Goal: Information Seeking & Learning: Learn about a topic

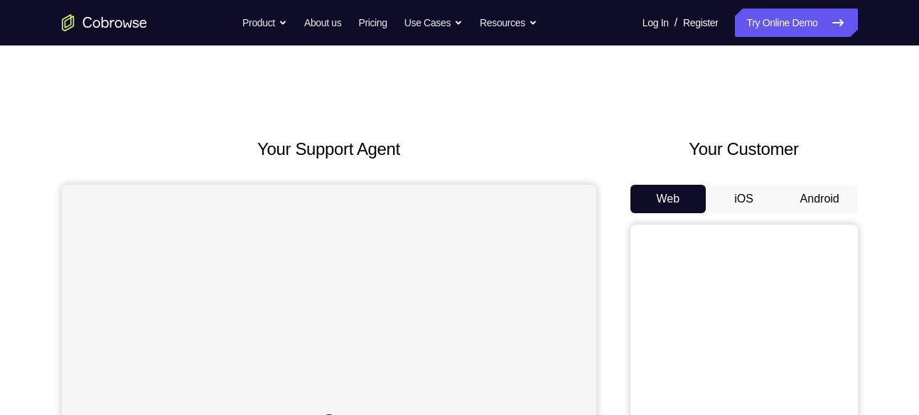
click at [810, 193] on button "Android" at bounding box center [820, 199] width 76 height 28
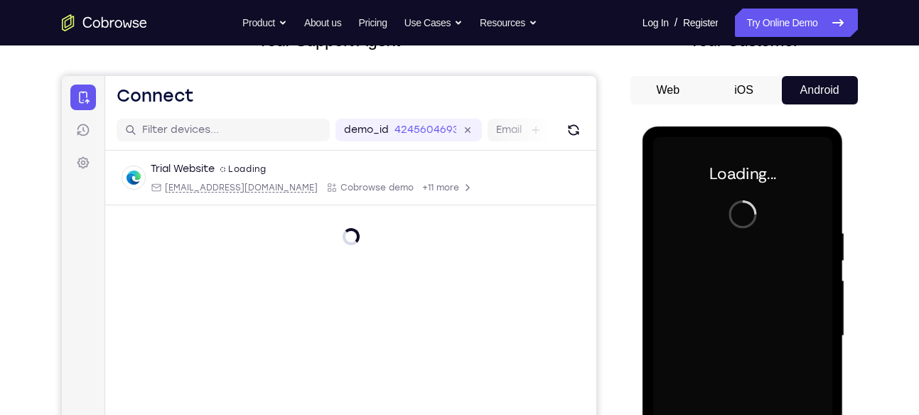
scroll to position [137, 0]
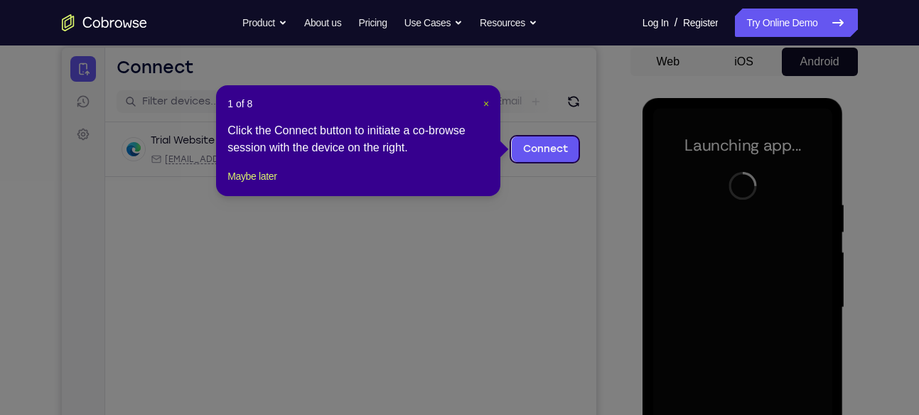
click at [483, 107] on span "×" at bounding box center [486, 103] width 6 height 11
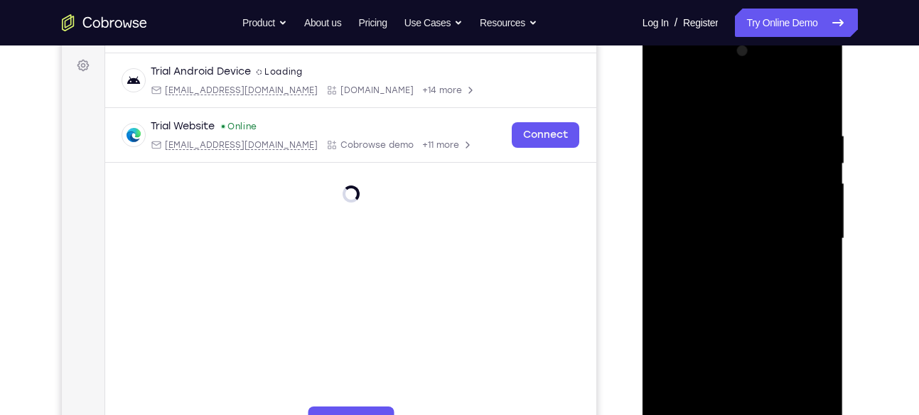
scroll to position [222, 0]
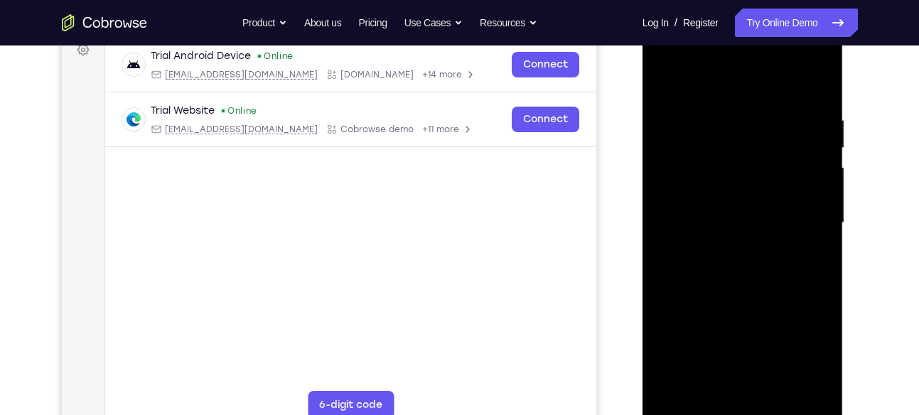
click at [741, 405] on div at bounding box center [742, 223] width 179 height 398
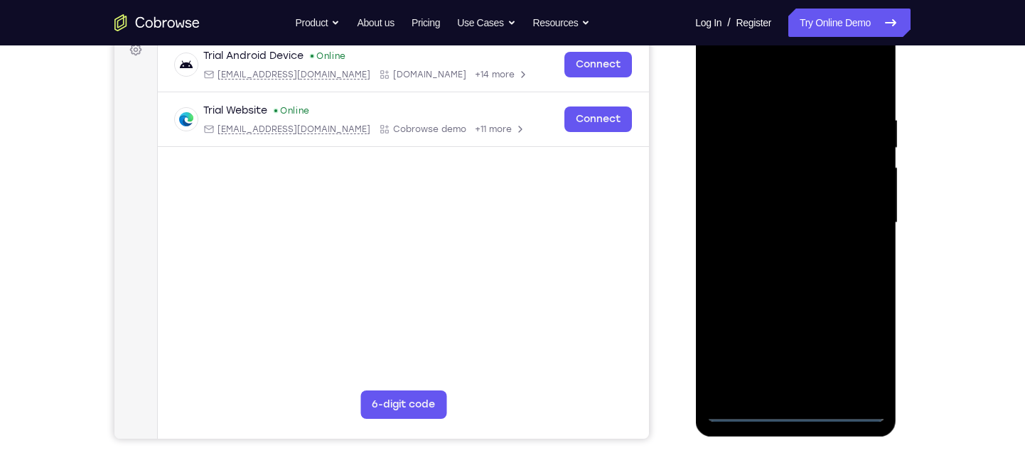
click at [793, 414] on div at bounding box center [795, 223] width 179 height 398
click at [855, 354] on div at bounding box center [795, 223] width 179 height 398
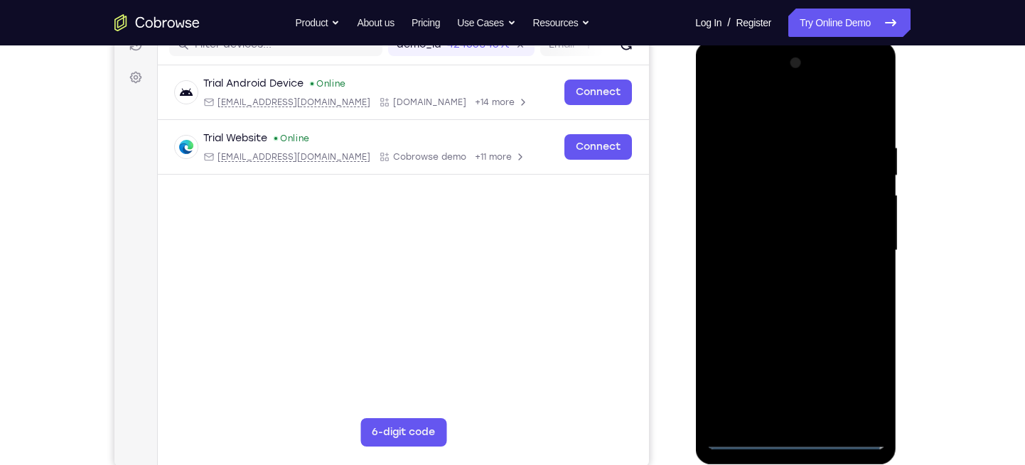
scroll to position [193, 0]
click at [797, 117] on div at bounding box center [795, 252] width 179 height 398
click at [848, 243] on div at bounding box center [795, 252] width 179 height 398
click at [779, 278] on div at bounding box center [795, 252] width 179 height 398
click at [762, 235] on div at bounding box center [795, 252] width 179 height 398
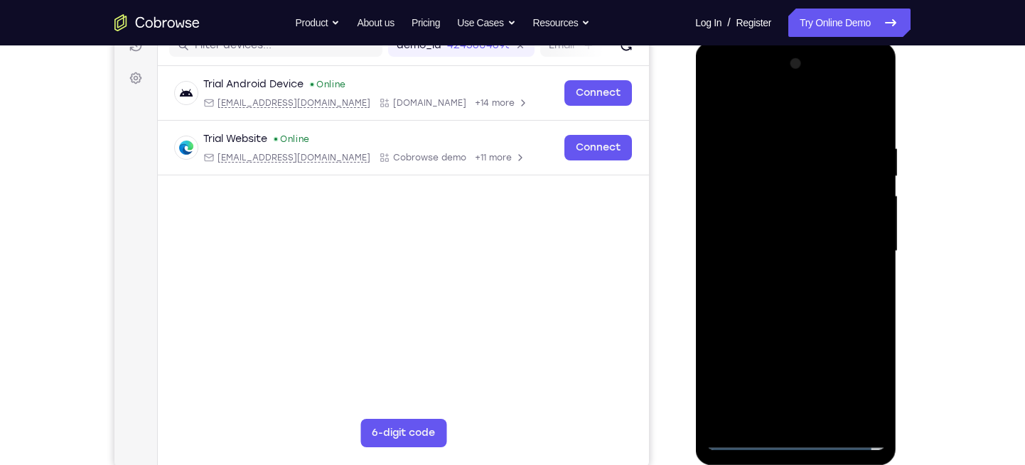
click at [760, 225] on div at bounding box center [795, 252] width 179 height 398
click at [760, 247] on div at bounding box center [795, 252] width 179 height 398
click at [794, 296] on div at bounding box center [795, 252] width 179 height 398
click at [848, 309] on div at bounding box center [795, 252] width 179 height 398
click at [873, 110] on div at bounding box center [795, 252] width 179 height 398
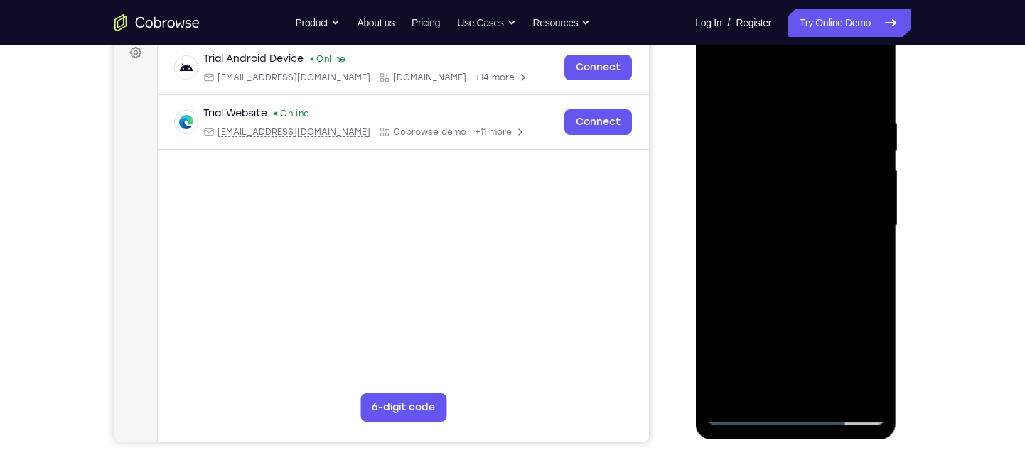
scroll to position [220, 0]
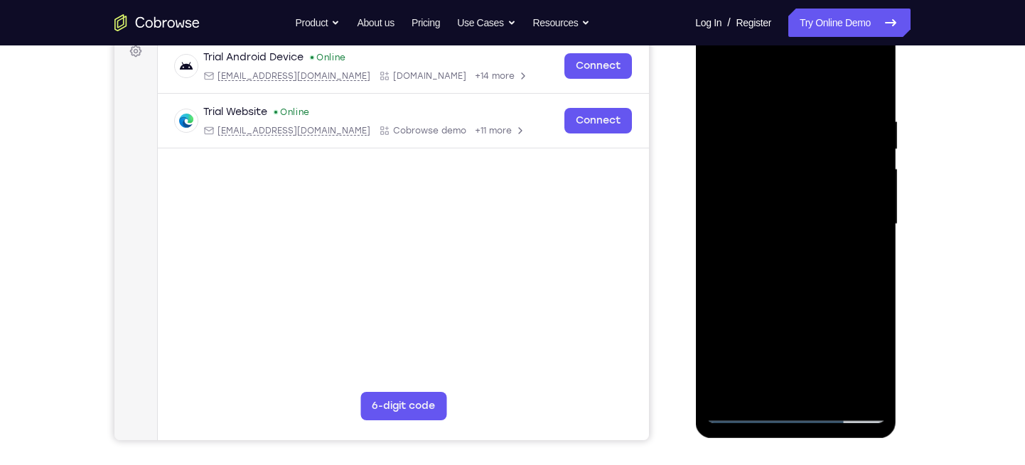
click at [831, 387] on div at bounding box center [795, 225] width 179 height 398
click at [802, 299] on div at bounding box center [795, 225] width 179 height 398
click at [794, 188] on div at bounding box center [795, 225] width 179 height 398
click at [755, 387] on div at bounding box center [795, 225] width 179 height 398
click at [743, 345] on div at bounding box center [795, 225] width 179 height 398
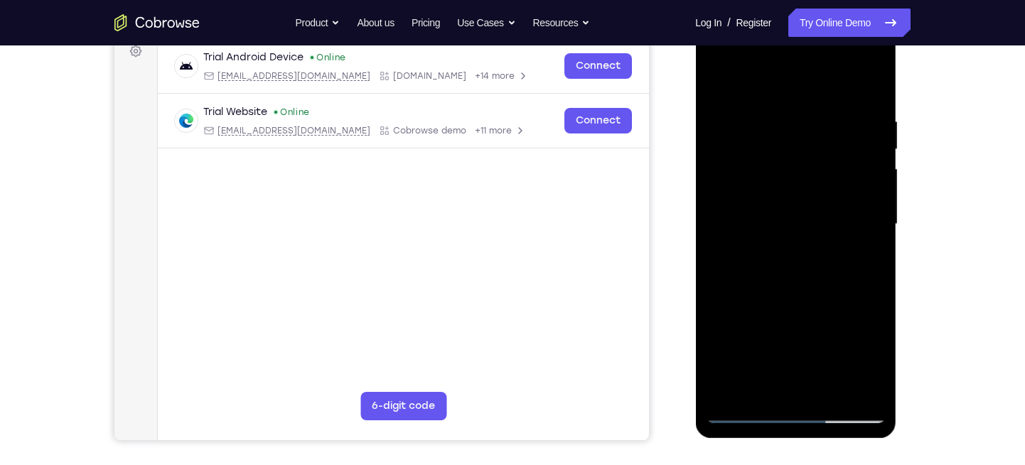
click at [856, 248] on div at bounding box center [795, 225] width 179 height 398
click at [862, 248] on div at bounding box center [795, 225] width 179 height 398
click at [767, 264] on div at bounding box center [795, 225] width 179 height 398
click at [876, 358] on div at bounding box center [795, 225] width 179 height 398
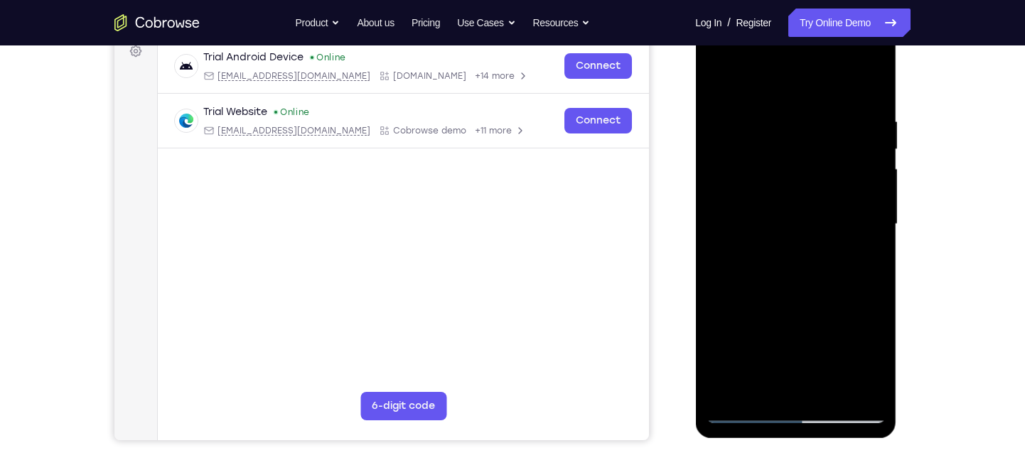
click at [723, 82] on div at bounding box center [795, 225] width 179 height 398
click at [767, 212] on div at bounding box center [795, 225] width 179 height 398
click at [726, 86] on div at bounding box center [795, 225] width 179 height 398
click at [718, 85] on div at bounding box center [795, 225] width 179 height 398
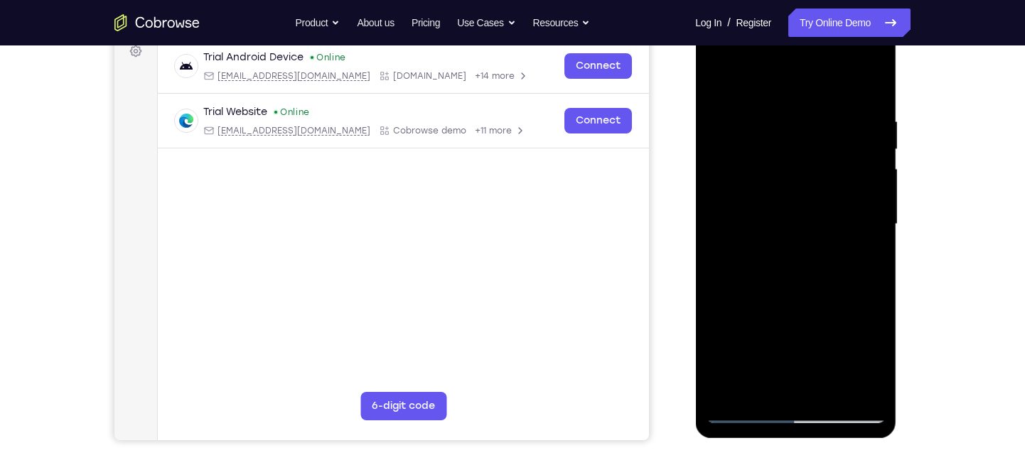
click at [765, 109] on div at bounding box center [795, 225] width 179 height 398
click at [868, 88] on div at bounding box center [795, 225] width 179 height 398
drag, startPoint x: 868, startPoint y: 88, endPoint x: 866, endPoint y: 79, distance: 9.7
click at [866, 79] on div at bounding box center [795, 225] width 179 height 398
click at [877, 246] on div at bounding box center [795, 225] width 179 height 398
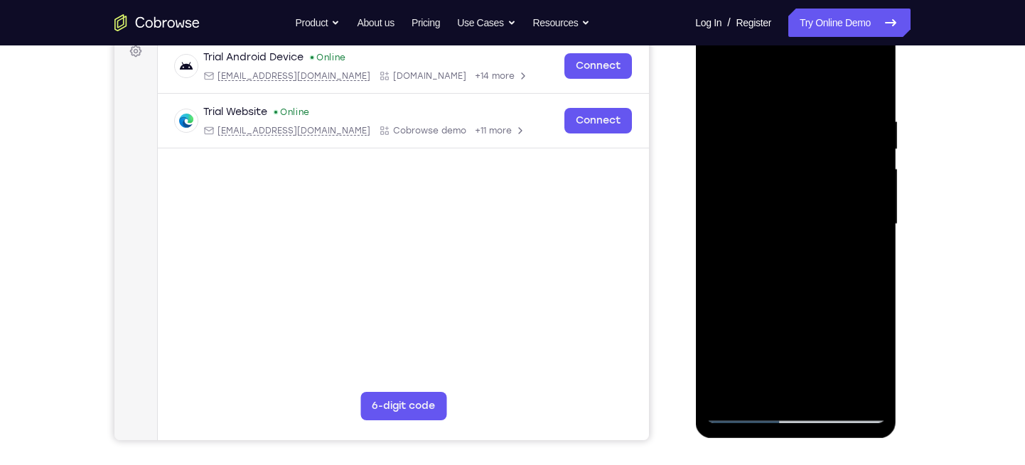
drag, startPoint x: 868, startPoint y: 114, endPoint x: 708, endPoint y: 150, distance: 163.9
click at [708, 150] on div at bounding box center [795, 225] width 179 height 398
drag, startPoint x: 861, startPoint y: 114, endPoint x: 717, endPoint y: 125, distance: 143.9
click at [717, 125] on div at bounding box center [795, 225] width 179 height 398
drag, startPoint x: 852, startPoint y: 122, endPoint x: 723, endPoint y: 119, distance: 128.6
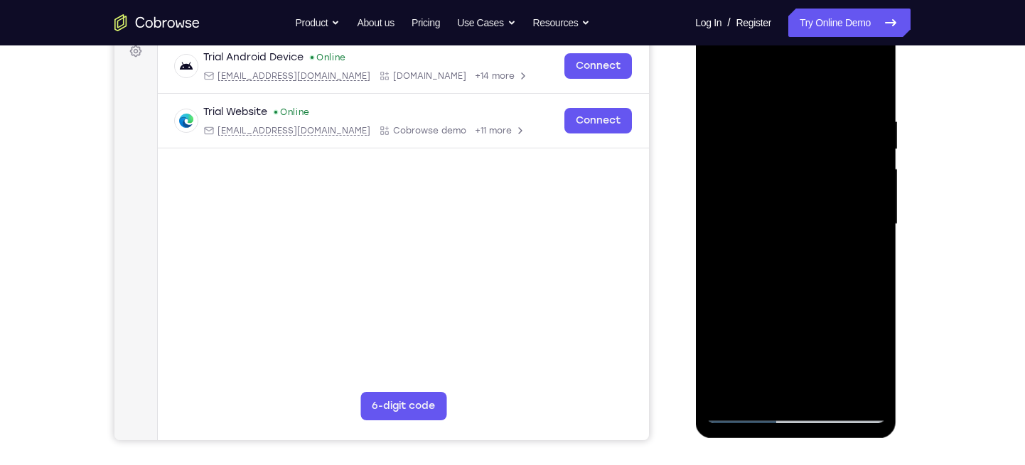
click at [723, 119] on div at bounding box center [795, 225] width 179 height 398
drag, startPoint x: 817, startPoint y: 114, endPoint x: 673, endPoint y: 112, distance: 143.6
click at [695, 112] on html "Online web based iOS Simulators and Android Emulators. Run iPhone, iPad, Mobile…" at bounding box center [796, 228] width 203 height 426
drag, startPoint x: 868, startPoint y: 112, endPoint x: 676, endPoint y: 129, distance: 192.6
click at [695, 129] on html "Online web based iOS Simulators and Android Emulators. Run iPhone, iPad, Mobile…" at bounding box center [796, 228] width 203 height 426
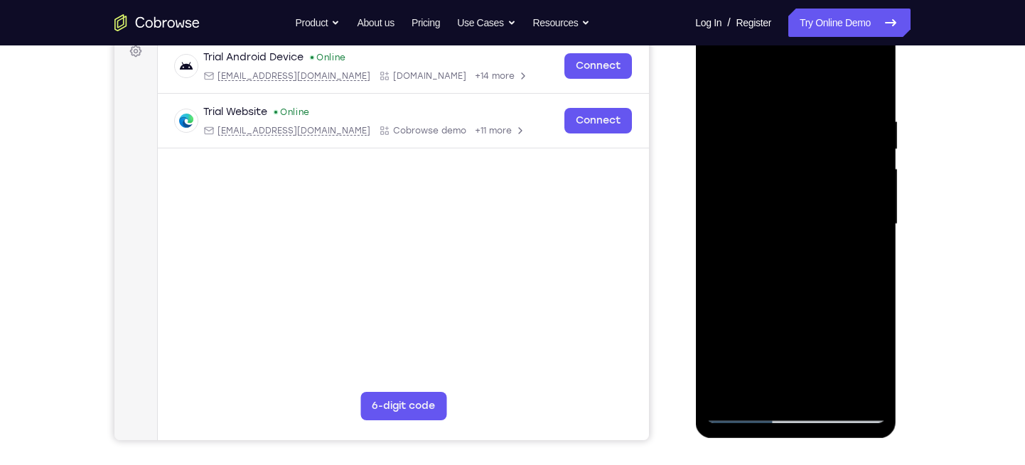
drag, startPoint x: 843, startPoint y: 114, endPoint x: 705, endPoint y: 101, distance: 138.5
click at [706, 101] on div at bounding box center [795, 225] width 179 height 398
drag, startPoint x: 847, startPoint y: 112, endPoint x: 681, endPoint y: 108, distance: 165.6
click at [695, 108] on html "Online web based iOS Simulators and Android Emulators. Run iPhone, iPad, Mobile…" at bounding box center [796, 228] width 203 height 426
drag, startPoint x: 868, startPoint y: 112, endPoint x: 701, endPoint y: 122, distance: 167.3
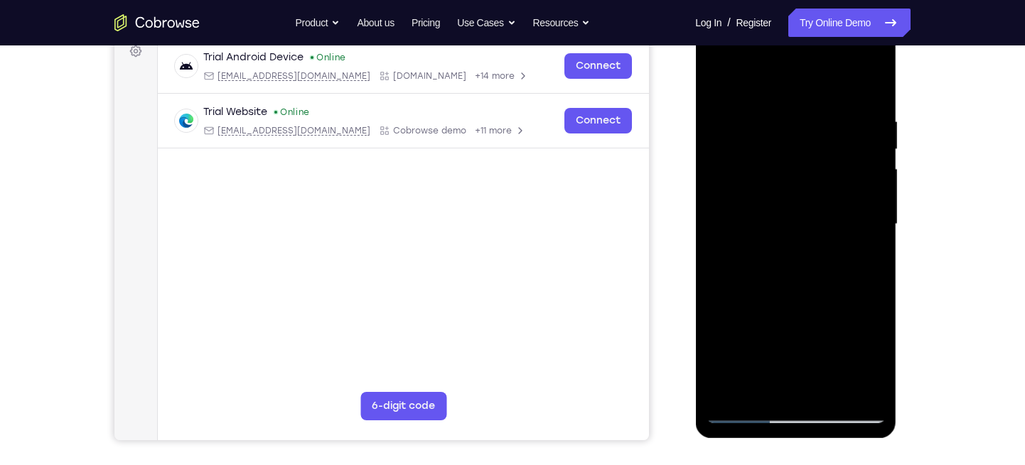
click at [701, 122] on div at bounding box center [795, 227] width 201 height 424
drag, startPoint x: 845, startPoint y: 114, endPoint x: 686, endPoint y: 120, distance: 159.3
click at [695, 120] on html "Online web based iOS Simulators and Android Emulators. Run iPhone, iPad, Mobile…" at bounding box center [796, 228] width 203 height 426
drag, startPoint x: 839, startPoint y: 112, endPoint x: 623, endPoint y: 141, distance: 218.1
click at [695, 141] on html "Online web based iOS Simulators and Android Emulators. Run iPhone, iPad, Mobile…" at bounding box center [796, 228] width 203 height 426
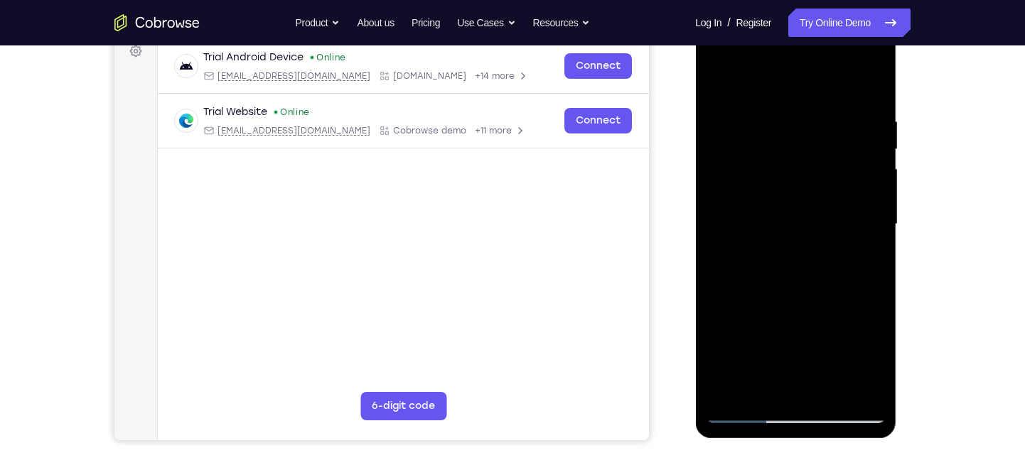
drag, startPoint x: 832, startPoint y: 115, endPoint x: 605, endPoint y: 134, distance: 227.5
click at [695, 134] on html "Online web based iOS Simulators and Android Emulators. Run iPhone, iPad, Mobile…" at bounding box center [796, 228] width 203 height 426
drag, startPoint x: 837, startPoint y: 108, endPoint x: 589, endPoint y: 120, distance: 248.3
click at [695, 120] on html "Online web based iOS Simulators and Android Emulators. Run iPhone, iPad, Mobile…" at bounding box center [796, 228] width 203 height 426
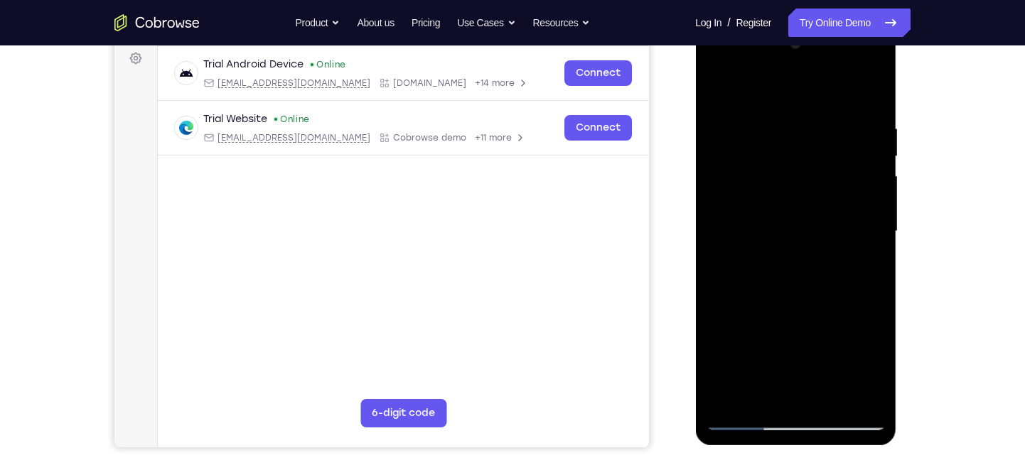
scroll to position [214, 0]
click at [757, 398] on div at bounding box center [795, 231] width 179 height 398
click at [792, 93] on div at bounding box center [795, 231] width 179 height 398
click at [755, 200] on div at bounding box center [795, 231] width 179 height 398
click at [725, 395] on div at bounding box center [795, 231] width 179 height 398
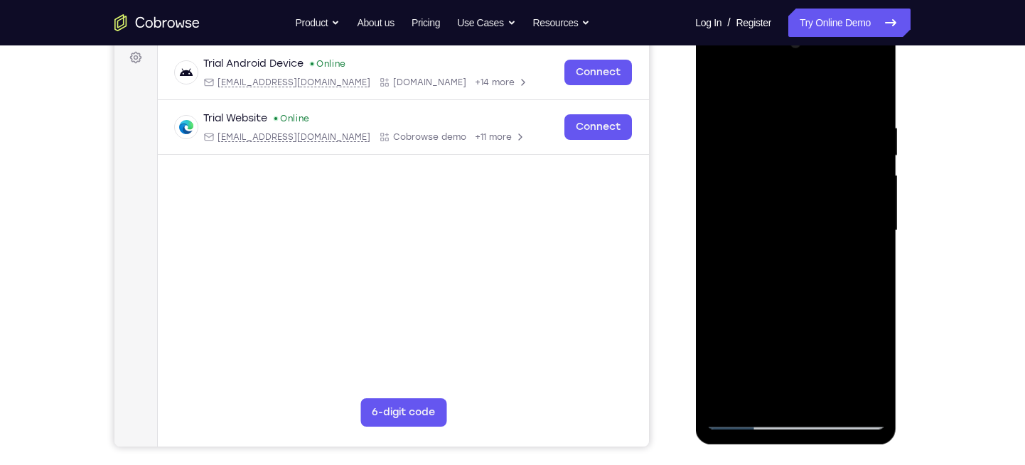
click at [832, 399] on div at bounding box center [795, 231] width 179 height 398
drag, startPoint x: 789, startPoint y: 360, endPoint x: 821, endPoint y: 105, distance: 256.5
click at [821, 105] on div at bounding box center [795, 231] width 179 height 398
drag, startPoint x: 792, startPoint y: 360, endPoint x: 828, endPoint y: 119, distance: 243.6
click at [828, 119] on div at bounding box center [795, 231] width 179 height 398
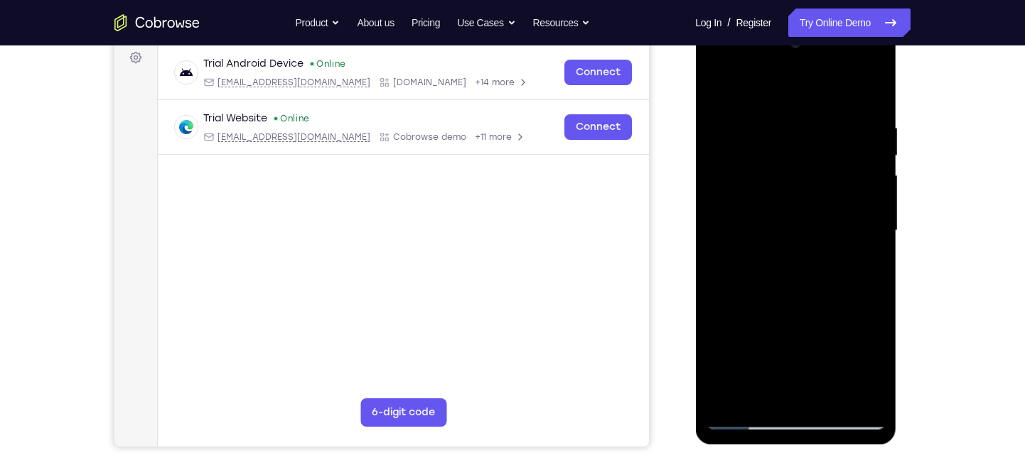
drag, startPoint x: 775, startPoint y: 362, endPoint x: 805, endPoint y: 116, distance: 247.8
click at [805, 116] on div at bounding box center [795, 231] width 179 height 398
drag, startPoint x: 785, startPoint y: 360, endPoint x: 822, endPoint y: 136, distance: 227.0
click at [822, 136] on div at bounding box center [795, 231] width 179 height 398
drag, startPoint x: 787, startPoint y: 370, endPoint x: 817, endPoint y: 129, distance: 242.1
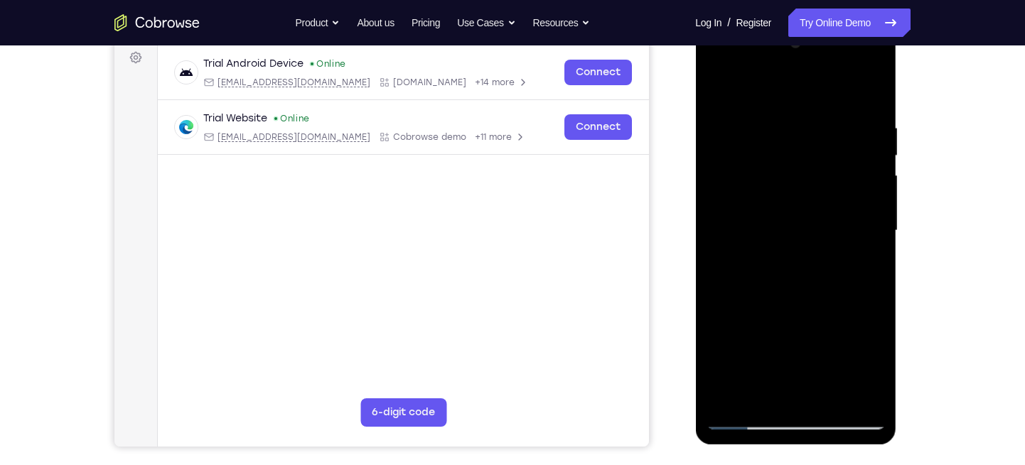
click at [817, 129] on div at bounding box center [795, 231] width 179 height 398
drag, startPoint x: 777, startPoint y: 378, endPoint x: 833, endPoint y: 108, distance: 275.7
click at [833, 108] on div at bounding box center [795, 231] width 179 height 398
drag, startPoint x: 793, startPoint y: 360, endPoint x: 833, endPoint y: 52, distance: 310.3
click at [833, 52] on div at bounding box center [795, 231] width 179 height 398
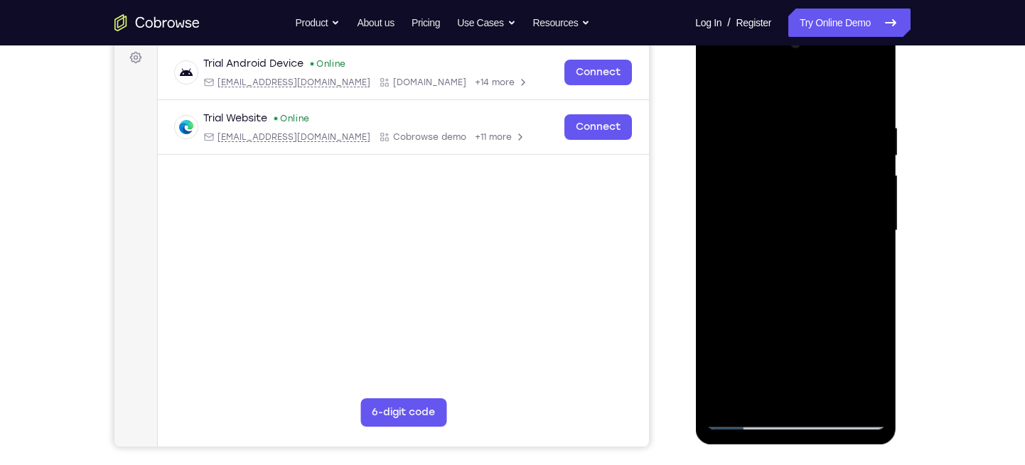
click at [763, 335] on div at bounding box center [795, 231] width 179 height 398
click at [711, 91] on div at bounding box center [795, 231] width 179 height 398
click at [719, 85] on div at bounding box center [795, 231] width 179 height 398
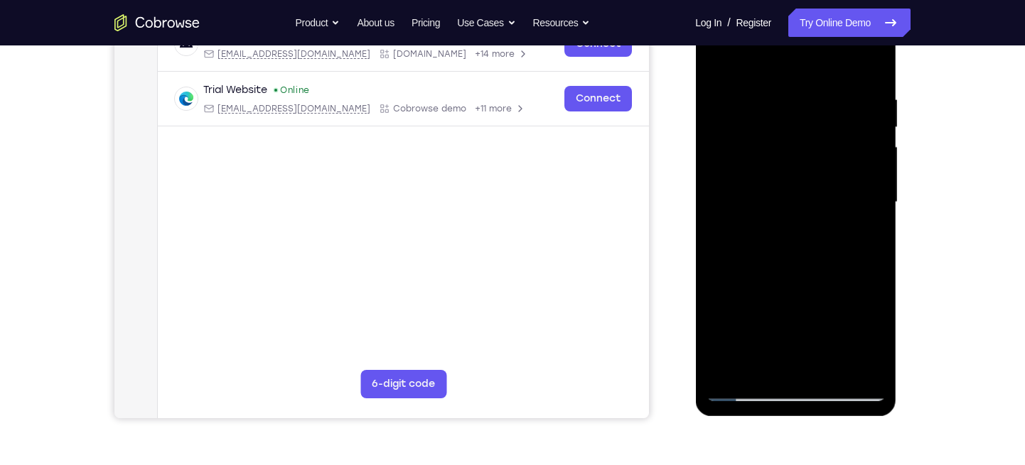
scroll to position [239, 0]
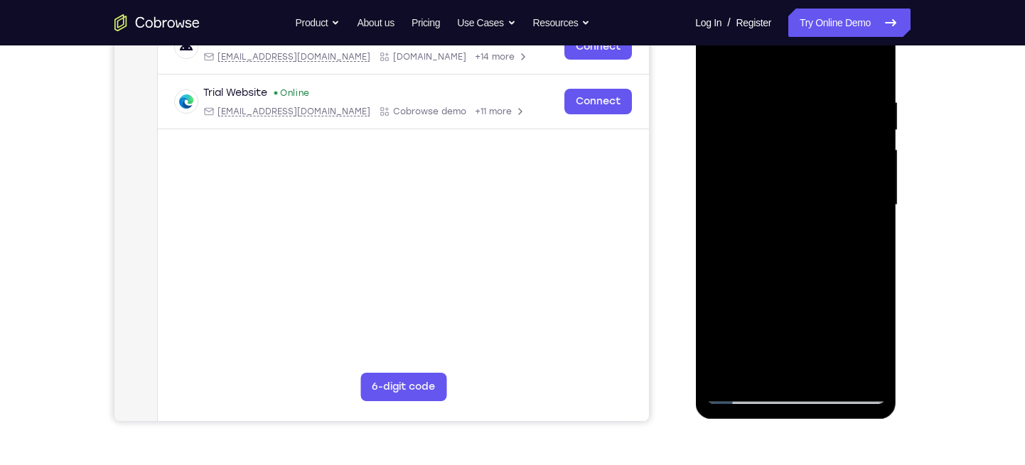
drag, startPoint x: 812, startPoint y: 275, endPoint x: 840, endPoint y: 36, distance: 240.5
click at [840, 36] on div at bounding box center [795, 205] width 179 height 398
drag, startPoint x: 802, startPoint y: 296, endPoint x: 856, endPoint y: -21, distance: 321.6
click at [856, 0] on html "Online web based iOS Simulators and Android Emulators. Run iPhone, iPad, Mobile…" at bounding box center [796, 209] width 203 height 426
drag, startPoint x: 792, startPoint y: 313, endPoint x: 829, endPoint y: 7, distance: 307.9
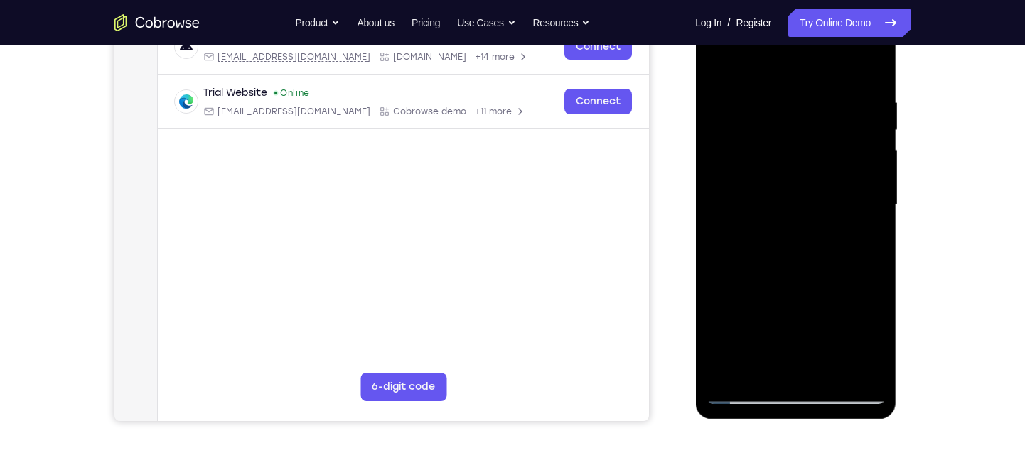
click at [829, 7] on div at bounding box center [795, 205] width 179 height 398
drag, startPoint x: 767, startPoint y: 312, endPoint x: 806, endPoint y: 105, distance: 210.5
click at [806, 105] on div at bounding box center [795, 205] width 179 height 398
click at [829, 121] on div at bounding box center [795, 205] width 179 height 398
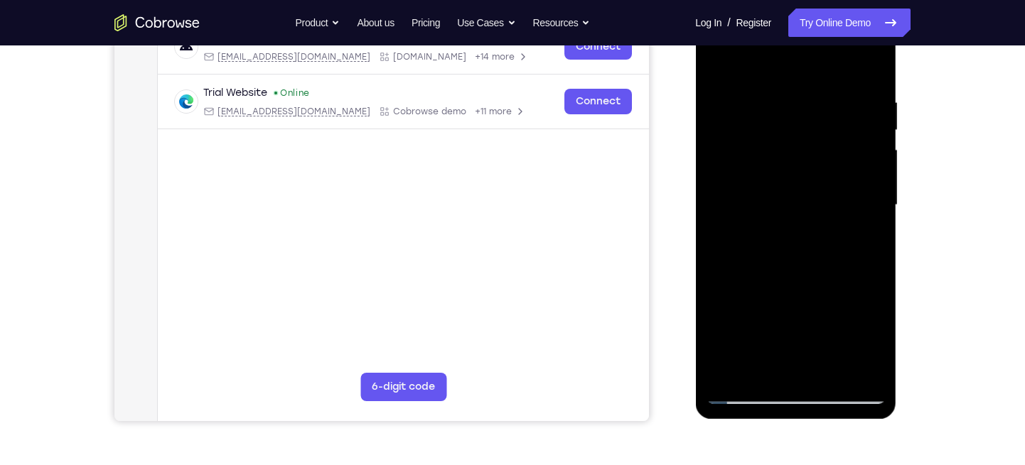
click at [829, 121] on div at bounding box center [795, 205] width 179 height 398
drag, startPoint x: 792, startPoint y: 293, endPoint x: 847, endPoint y: 19, distance: 279.8
click at [847, 19] on div at bounding box center [795, 205] width 179 height 398
click at [834, 370] on div at bounding box center [795, 205] width 179 height 398
click at [782, 122] on div at bounding box center [795, 205] width 179 height 398
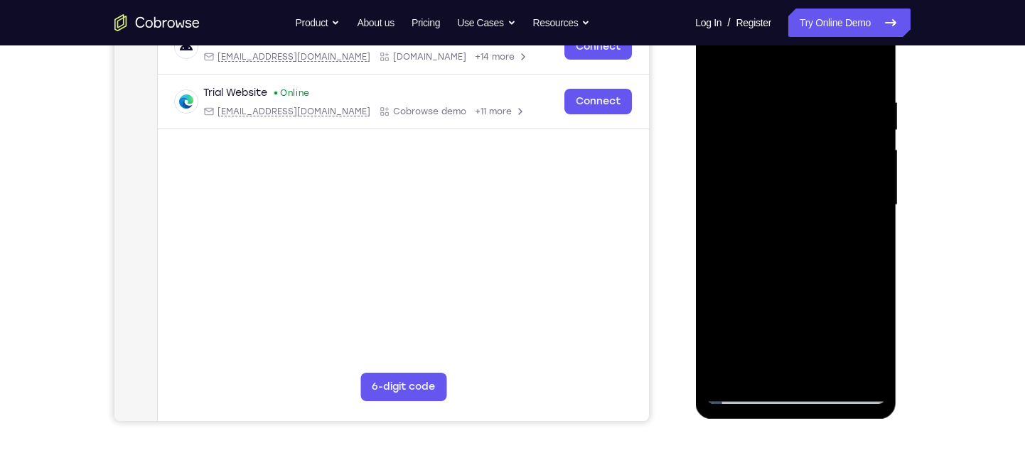
click at [821, 333] on div at bounding box center [795, 205] width 179 height 398
click at [773, 249] on div at bounding box center [795, 205] width 179 height 398
